Goal: Information Seeking & Learning: Learn about a topic

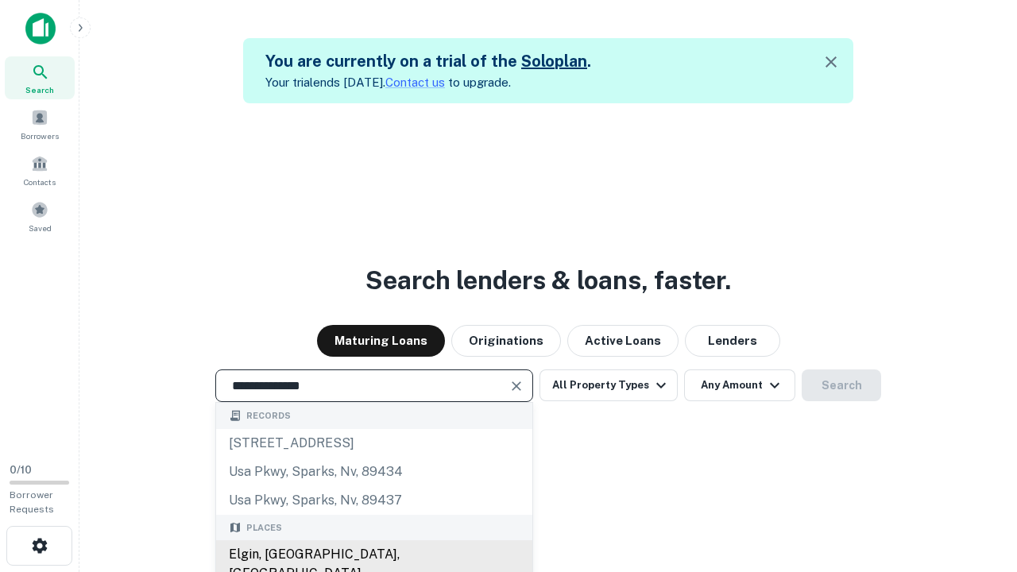
click at [373, 555] on div "Elgin, [GEOGRAPHIC_DATA], [GEOGRAPHIC_DATA]" at bounding box center [374, 564] width 316 height 48
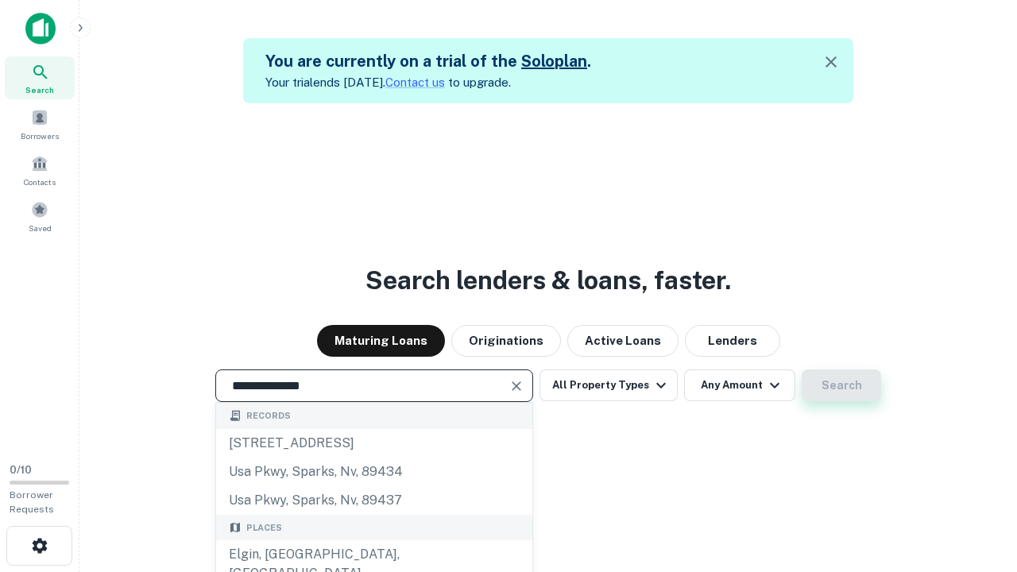
type input "**********"
click at [802, 369] on button "Search" at bounding box center [841, 385] width 79 height 32
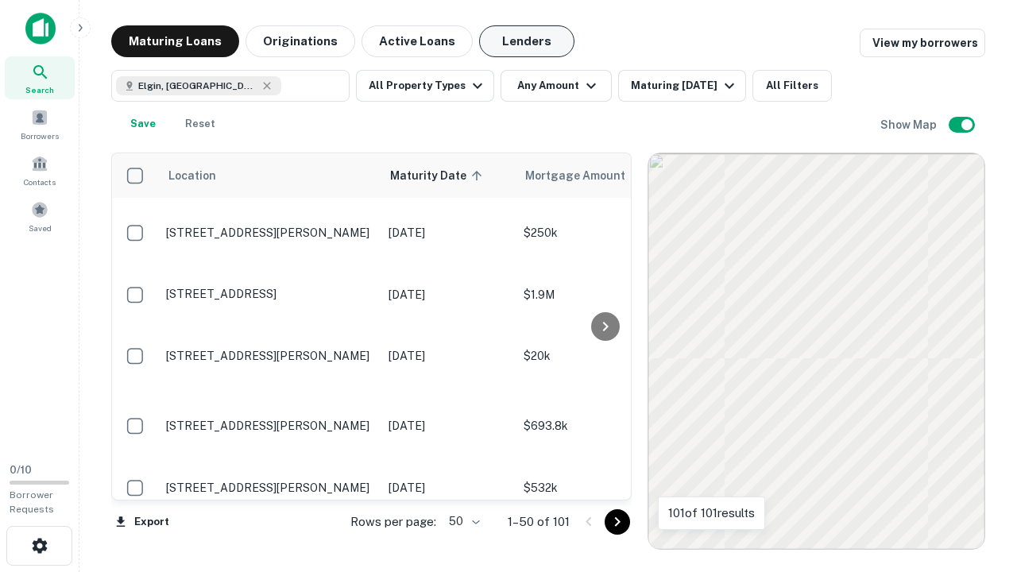
click at [527, 41] on button "Lenders" at bounding box center [526, 41] width 95 height 32
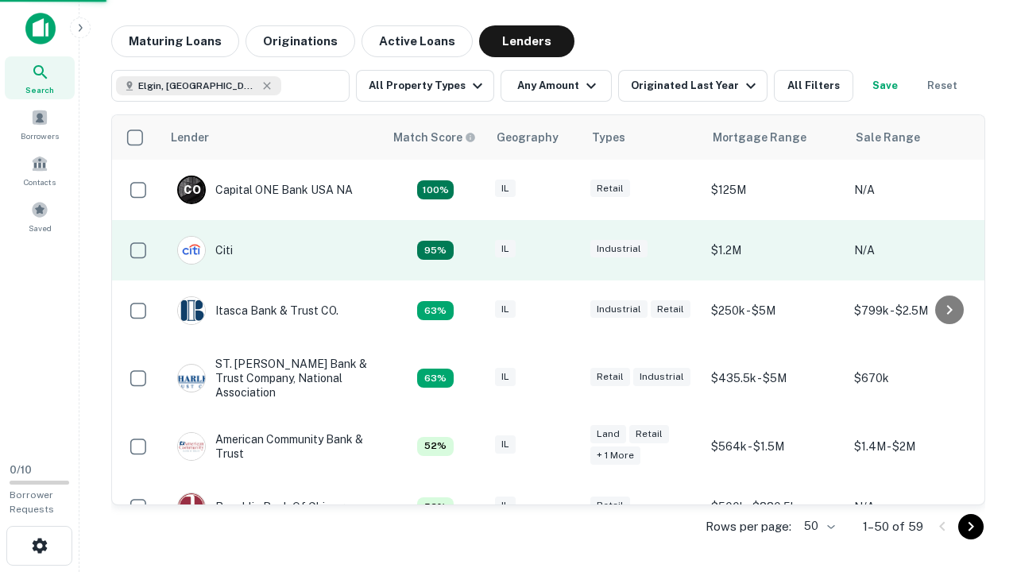
click at [564, 250] on div "IL" at bounding box center [534, 250] width 79 height 21
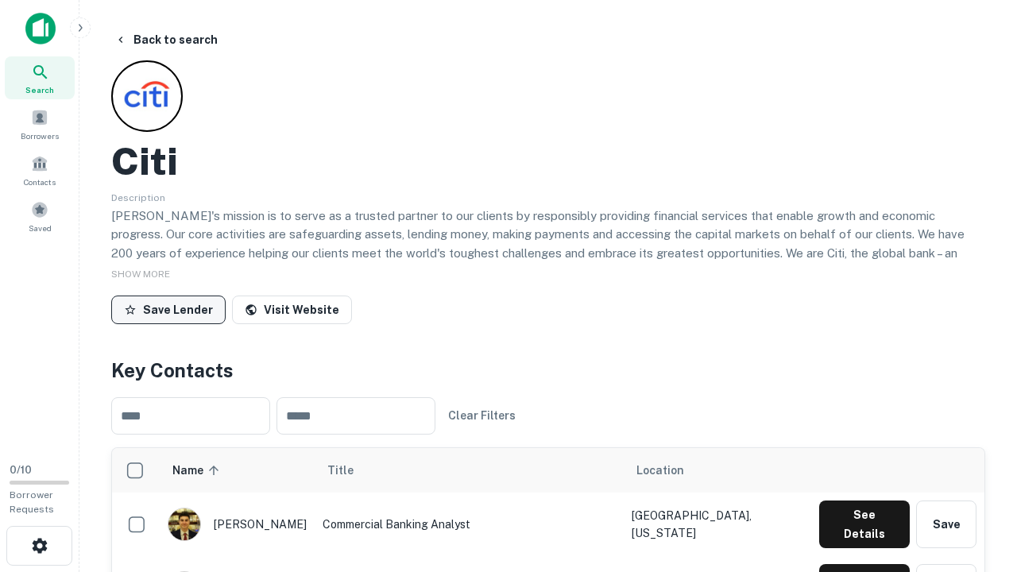
click at [168, 309] on button "Save Lender" at bounding box center [168, 310] width 114 height 29
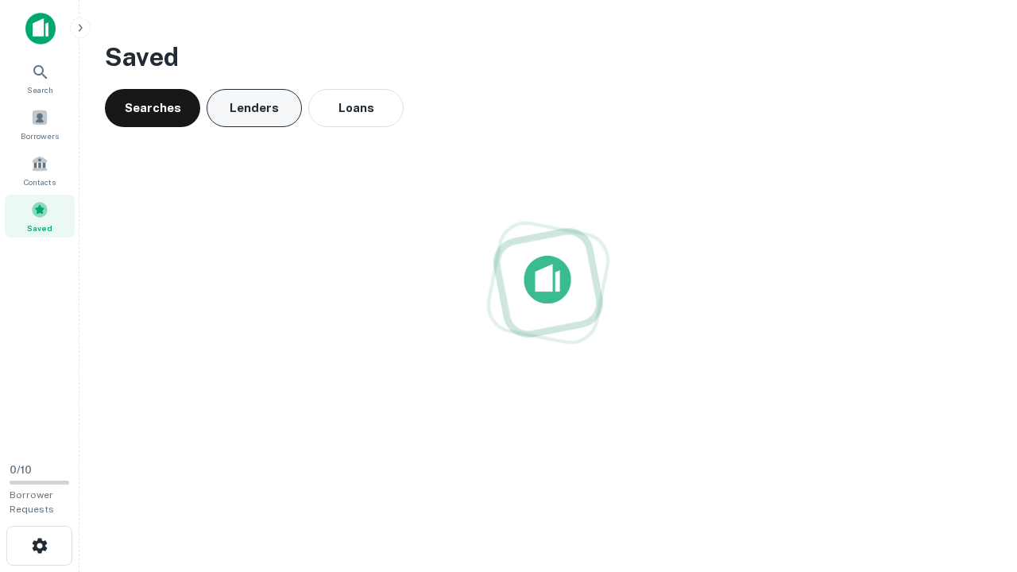
click at [254, 108] on button "Lenders" at bounding box center [254, 108] width 95 height 38
